Goal: Information Seeking & Learning: Learn about a topic

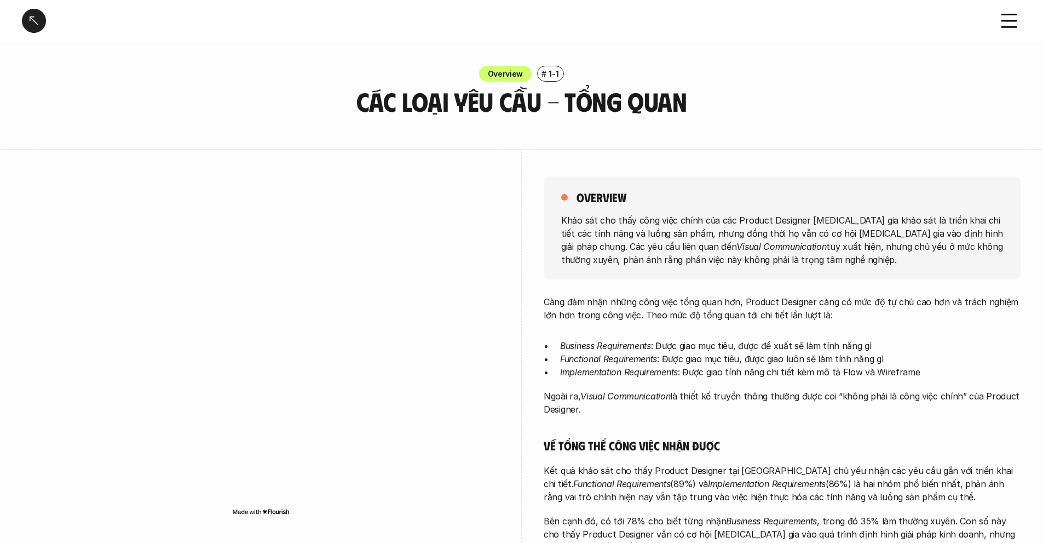
click at [43, 17] on div at bounding box center [34, 21] width 24 height 24
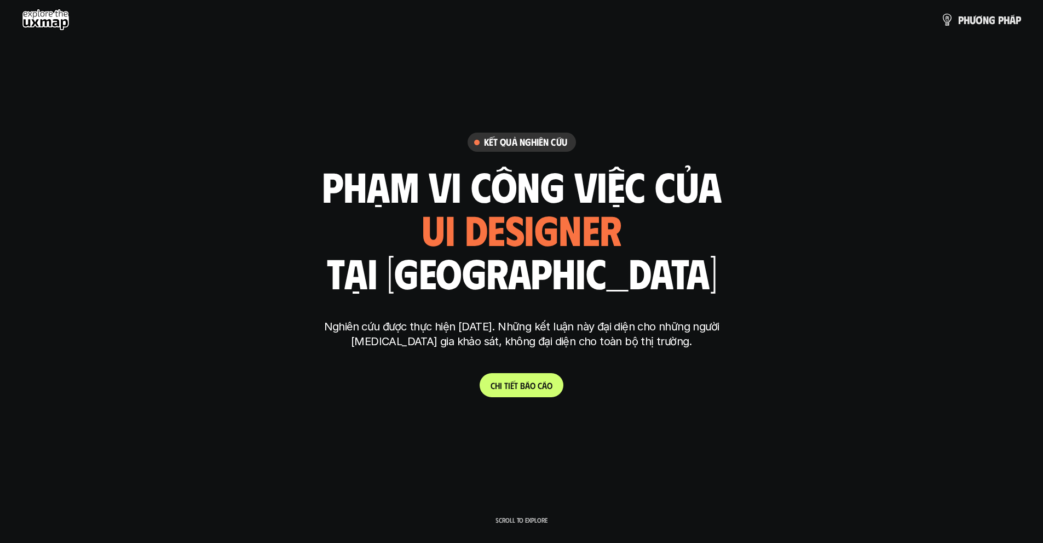
scroll to position [3248, 0]
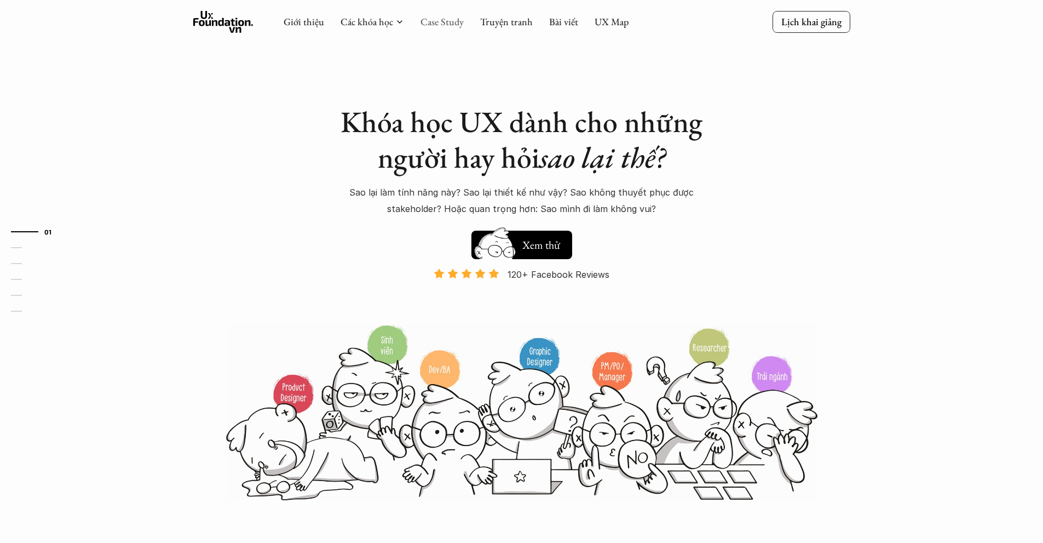
click at [430, 22] on link "Case Study" at bounding box center [442, 21] width 43 height 13
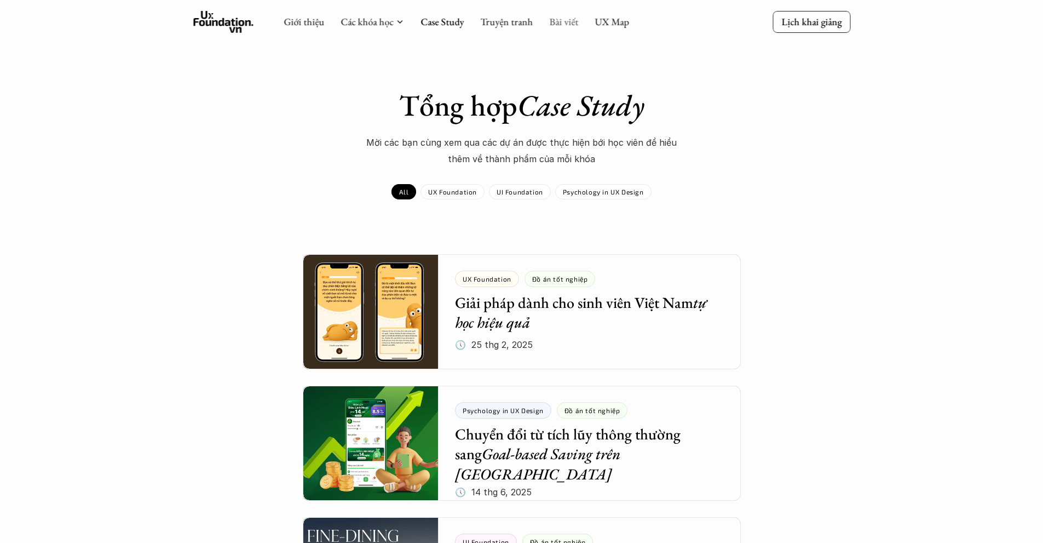
click at [553, 21] on link "Bài viết" at bounding box center [563, 21] width 29 height 13
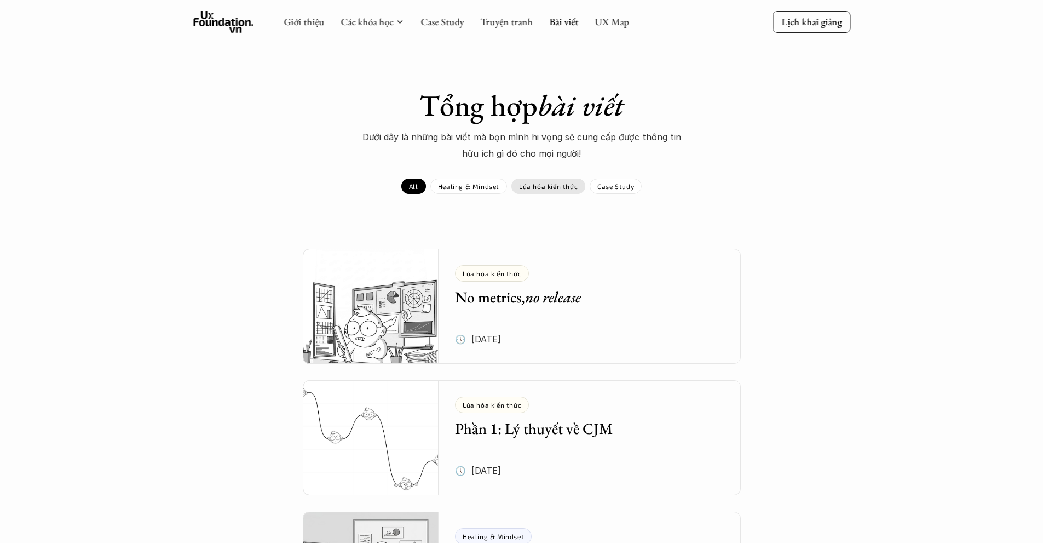
click at [530, 182] on p "Lúa hóa kiến thức" at bounding box center [548, 186] width 59 height 8
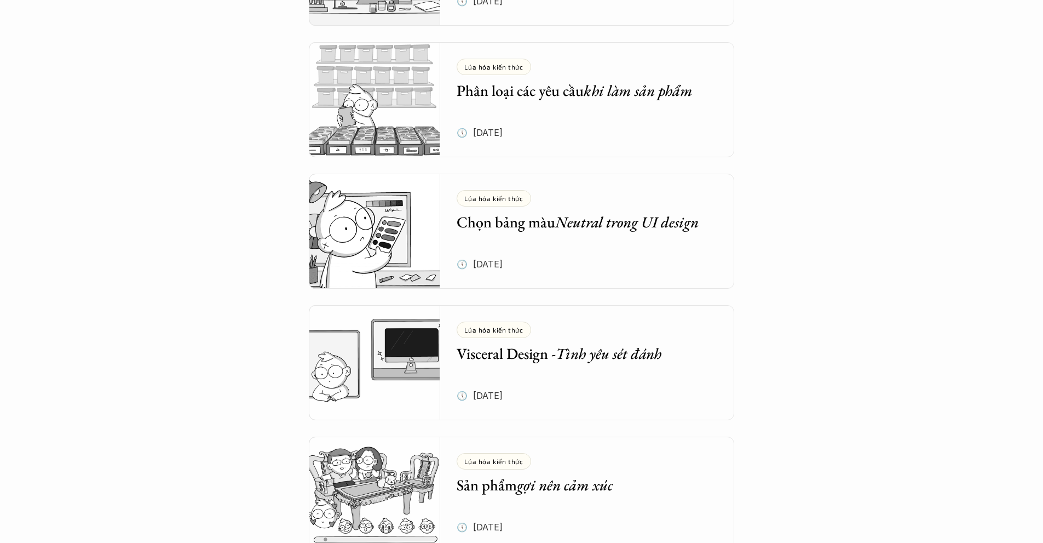
scroll to position [1259, 0]
click at [533, 257] on div "Lúa hóa kiến thức Chọn bảng màu Neutral trong UI design 🕔 [DATE]" at bounding box center [596, 230] width 278 height 115
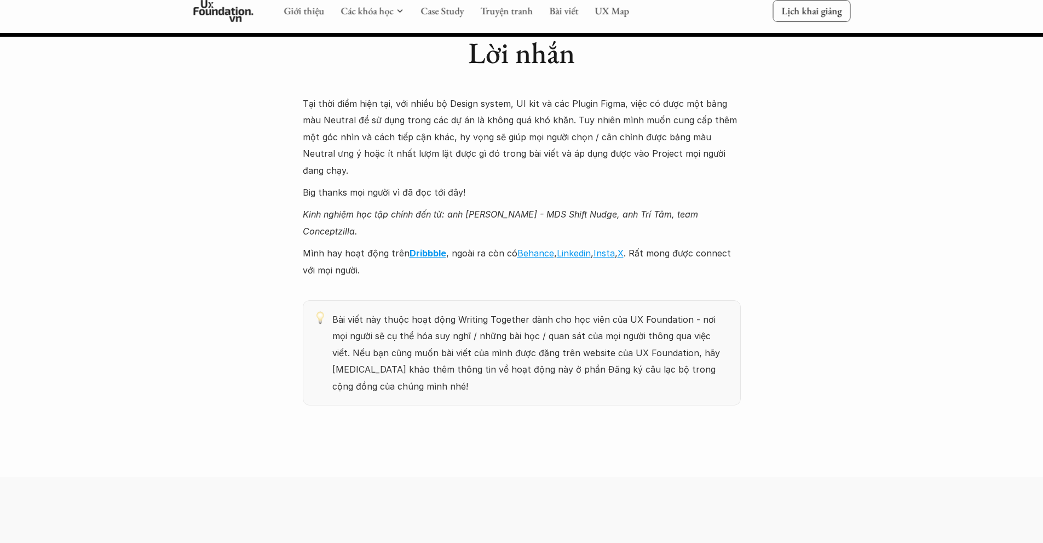
scroll to position [11356, 0]
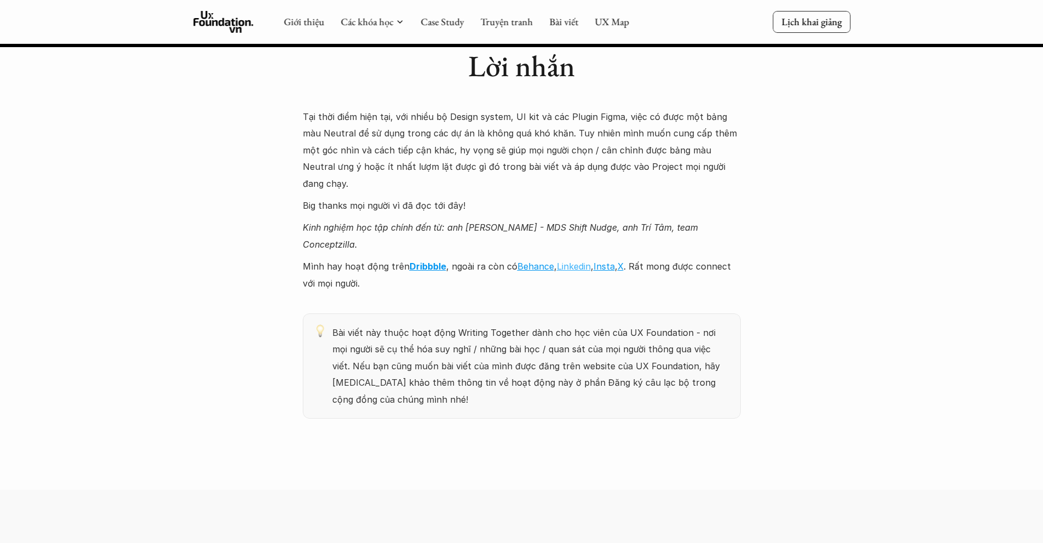
click at [575, 261] on link "Linkedin" at bounding box center [574, 266] width 34 height 11
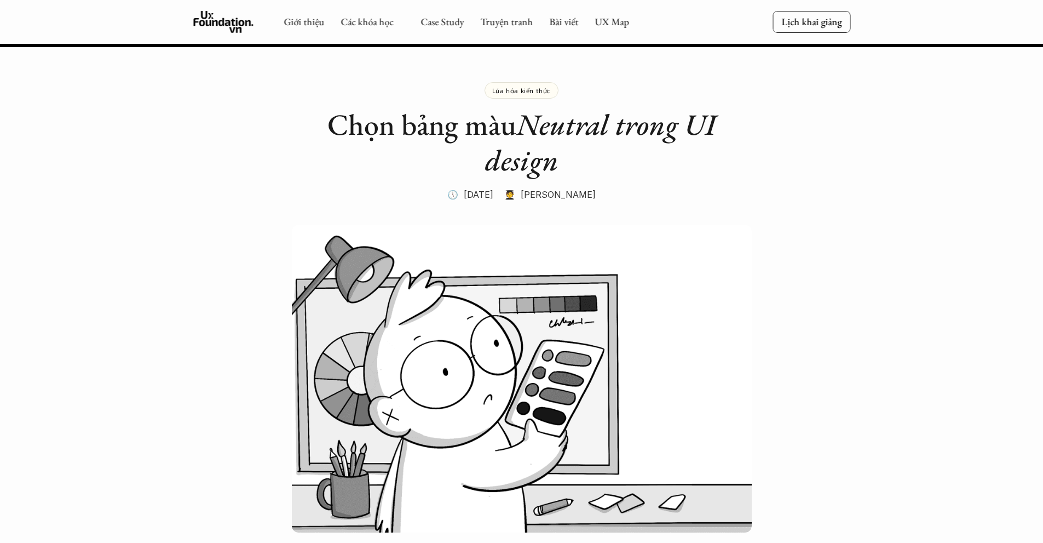
scroll to position [11356, 0]
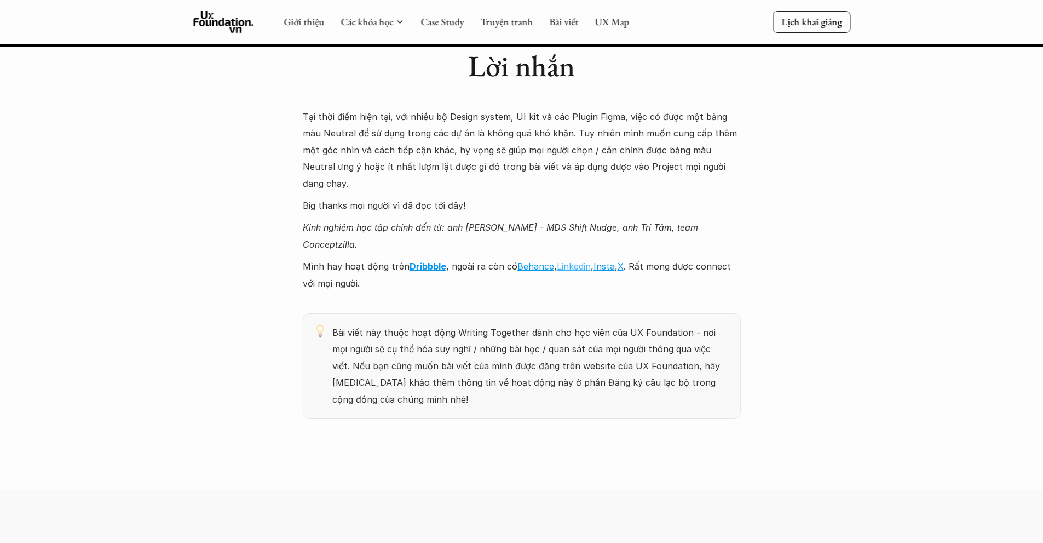
click at [574, 261] on link "Linkedin" at bounding box center [574, 266] width 34 height 11
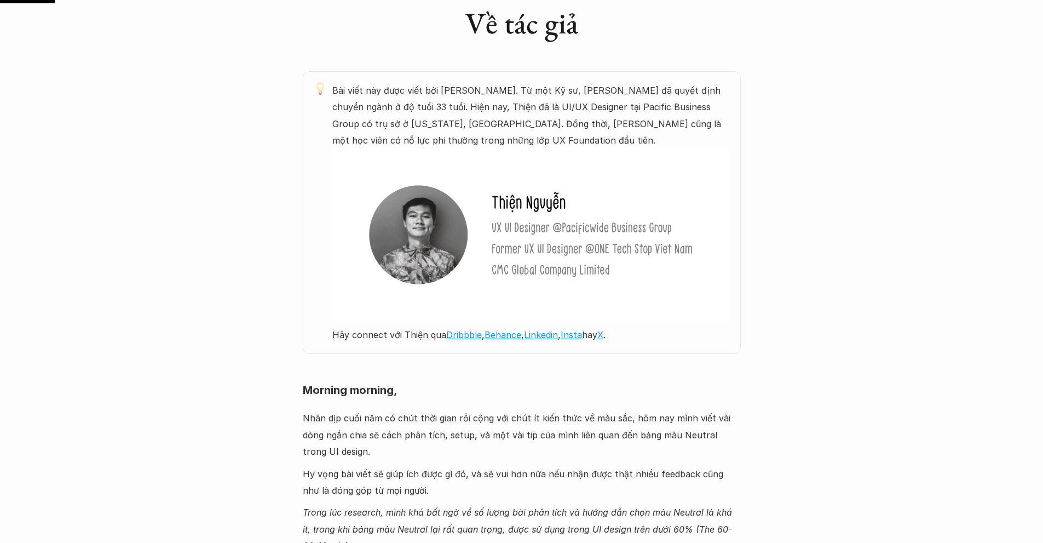
scroll to position [588, 0]
click at [605, 228] on img at bounding box center [531, 234] width 398 height 172
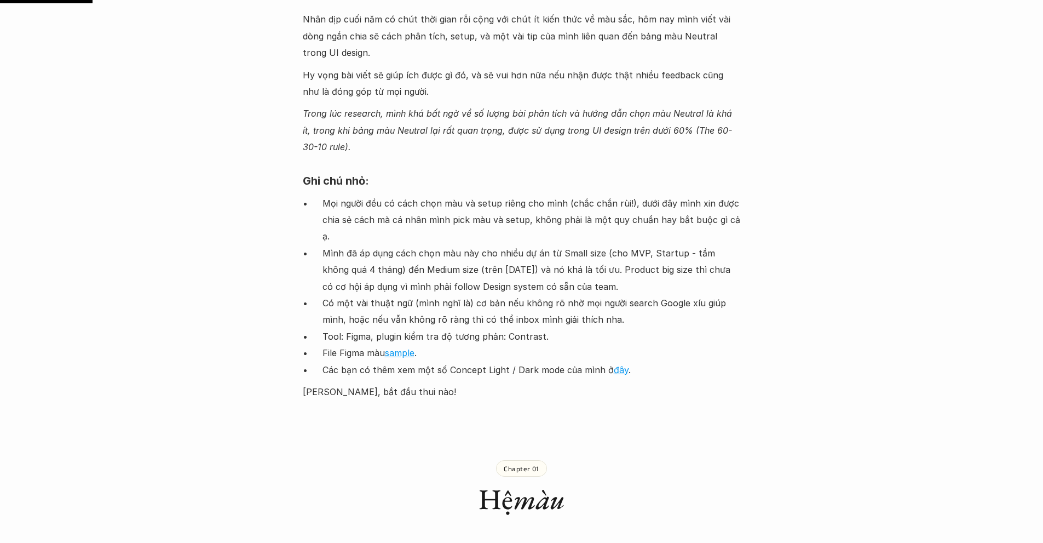
scroll to position [986, 0]
click at [405, 347] on link "sample" at bounding box center [400, 352] width 30 height 11
click at [614, 364] on link "đây" at bounding box center [621, 369] width 15 height 11
